Goal: Task Accomplishment & Management: Manage account settings

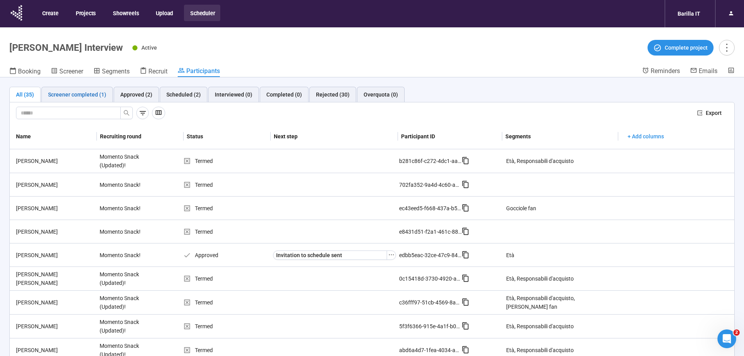
click at [83, 97] on div "Screener completed (1)" at bounding box center [77, 94] width 58 height 9
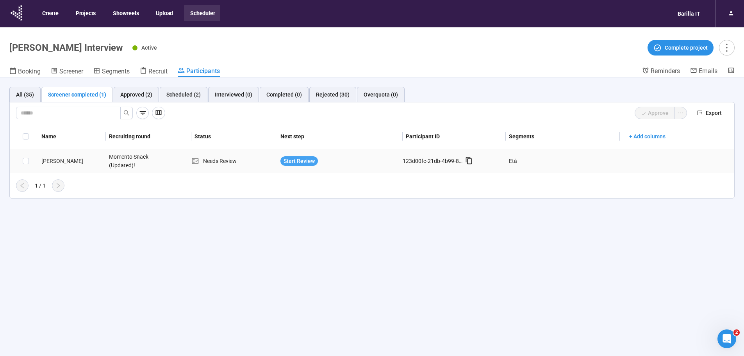
click at [296, 161] on span "Start Review" at bounding box center [299, 161] width 31 height 9
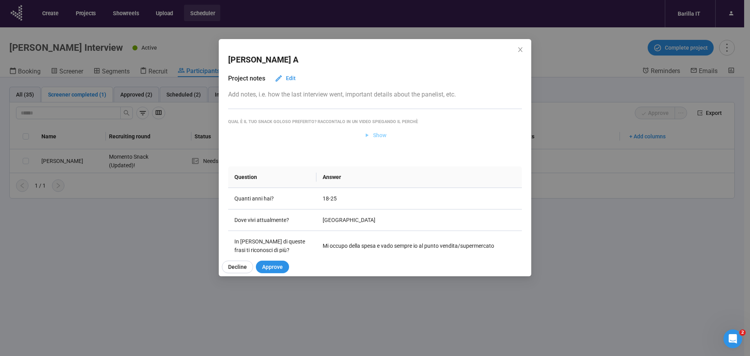
click at [373, 136] on span "Show" at bounding box center [379, 135] width 13 height 9
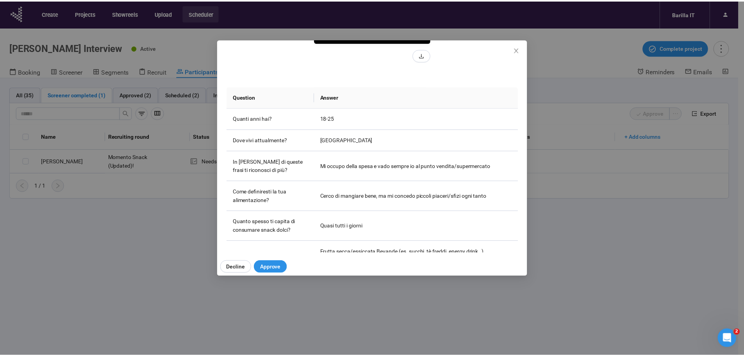
scroll to position [156, 0]
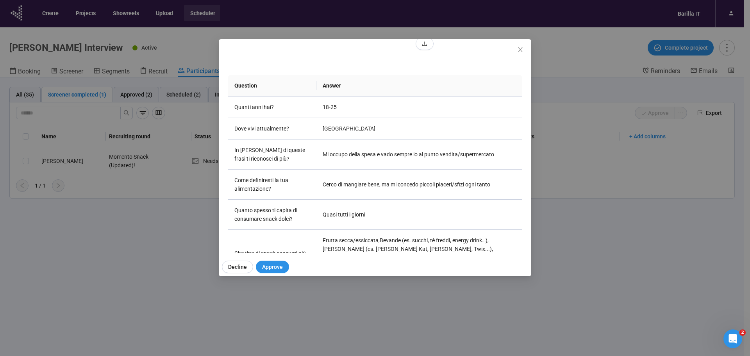
drag, startPoint x: 521, startPoint y: 48, endPoint x: 499, endPoint y: 48, distance: 22.6
click at [521, 48] on icon "close" at bounding box center [520, 49] width 4 height 5
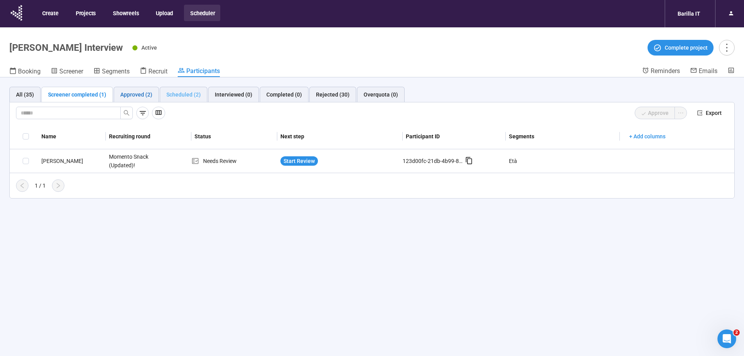
drag, startPoint x: 137, startPoint y: 96, endPoint x: 178, endPoint y: 96, distance: 41.8
click at [137, 96] on div "Approved (2)" at bounding box center [136, 94] width 32 height 9
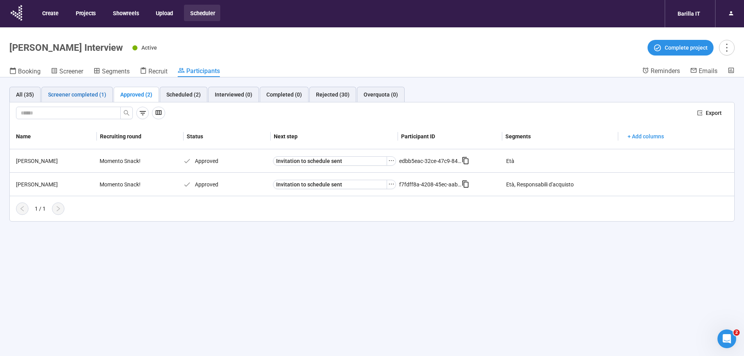
click at [84, 96] on div "Screener completed (1)" at bounding box center [77, 94] width 58 height 9
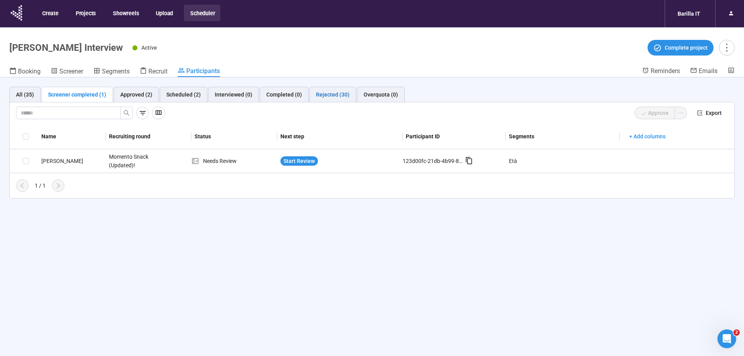
click at [334, 94] on div "Rejected (30)" at bounding box center [333, 94] width 34 height 9
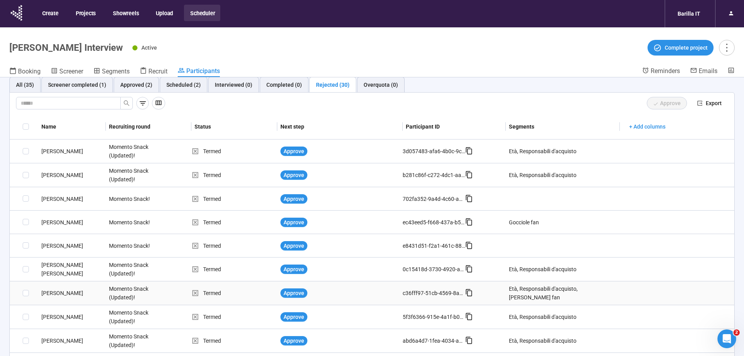
scroll to position [0, 0]
